Goal: Task Accomplishment & Management: Complete application form

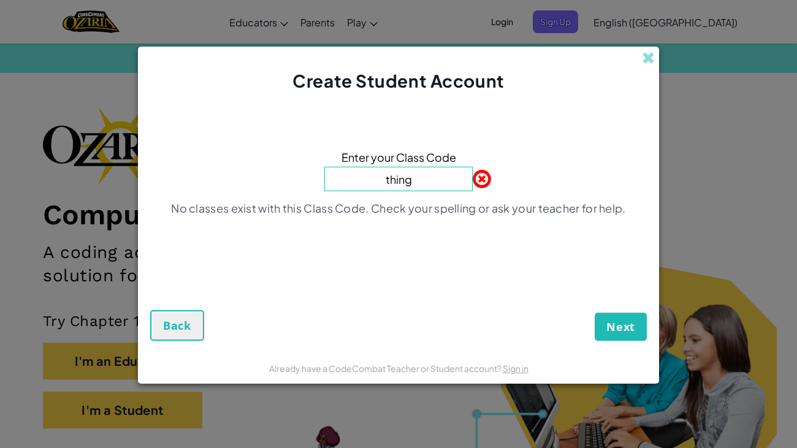
type input "ThingCakeCool"
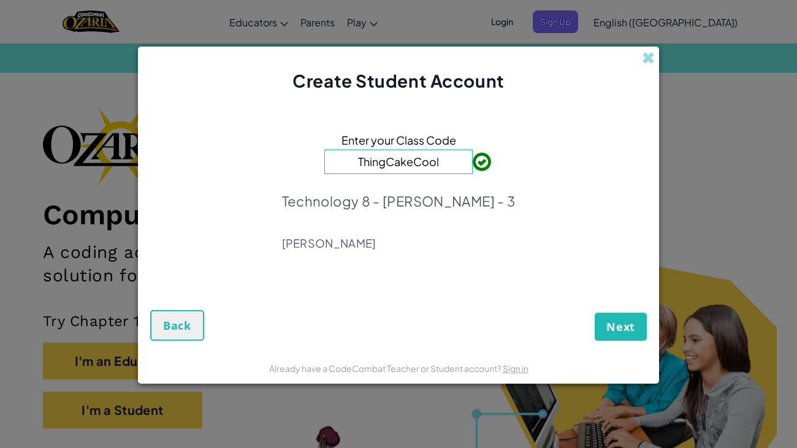
click button "Next" at bounding box center [621, 327] width 52 height 28
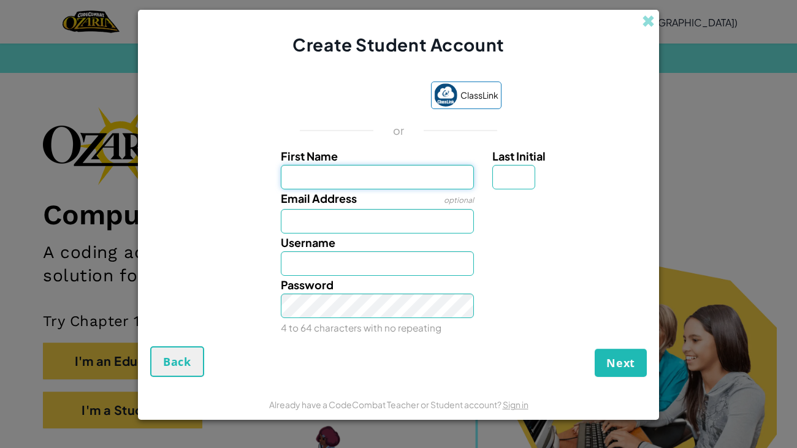
click at [595, 349] on button "Next" at bounding box center [621, 363] width 52 height 28
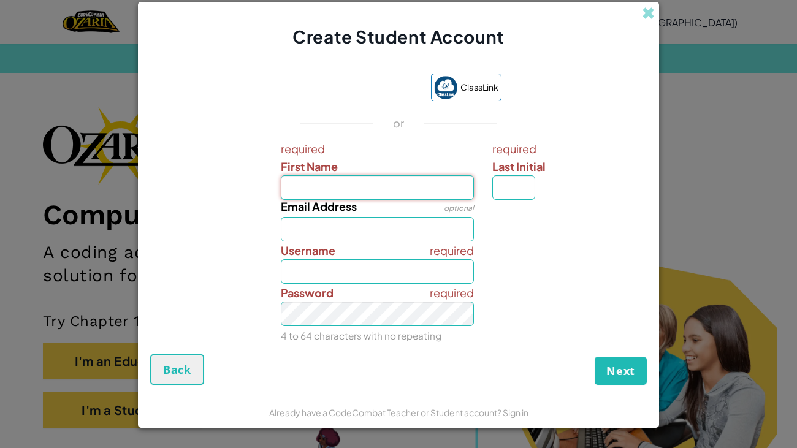
click at [595, 357] on button "Next" at bounding box center [621, 371] width 52 height 28
click at [614, 356] on div "Next Back" at bounding box center [398, 370] width 497 height 31
click at [614, 359] on button "Next" at bounding box center [621, 371] width 52 height 28
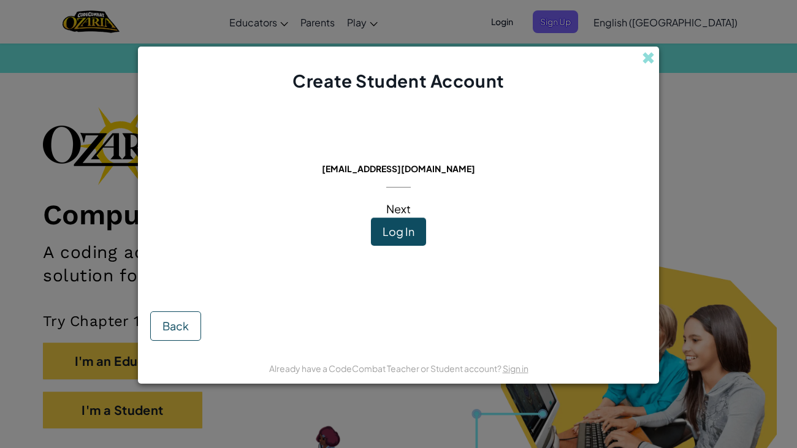
click at [598, 144] on div "This email is already in use: [EMAIL_ADDRESS][DOMAIN_NAME] Next Log In Back" at bounding box center [398, 222] width 521 height 259
click at [397, 232] on span "Log In" at bounding box center [399, 232] width 32 height 14
